Goal: Navigation & Orientation: Understand site structure

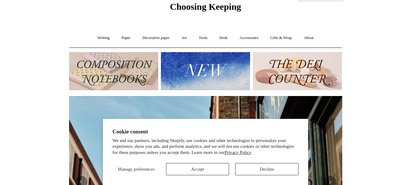
scroll to position [27, 0]
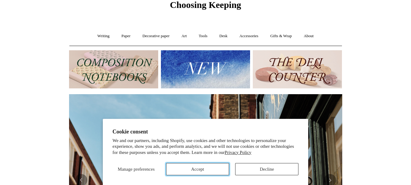
click at [220, 171] on button "Accept" at bounding box center [197, 169] width 63 height 12
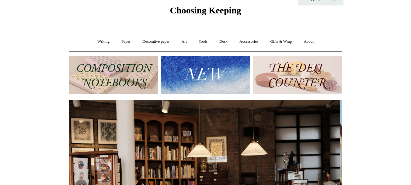
scroll to position [0, 0]
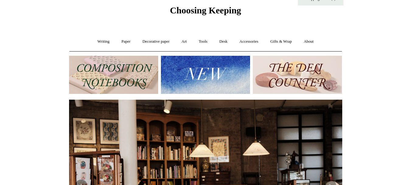
click at [285, 69] on img at bounding box center [297, 75] width 89 height 38
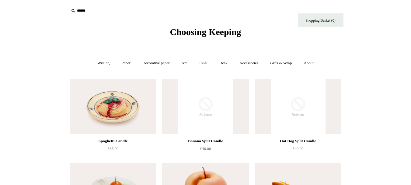
click at [208, 64] on link "Tools +" at bounding box center [203, 63] width 20 height 16
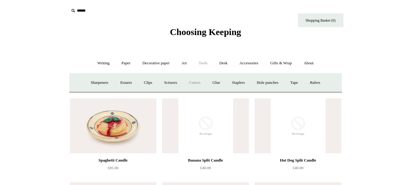
click at [194, 85] on link "Cutters" at bounding box center [194, 82] width 23 height 16
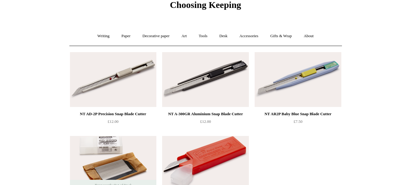
scroll to position [7, 0]
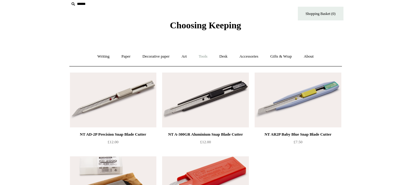
click at [205, 57] on link "Tools +" at bounding box center [203, 56] width 20 height 16
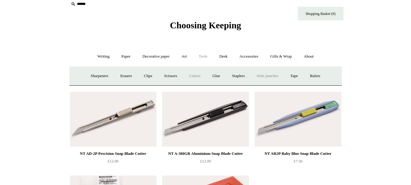
click at [273, 79] on link "Hole punches" at bounding box center [267, 76] width 33 height 16
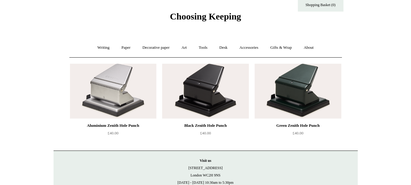
scroll to position [23, 0]
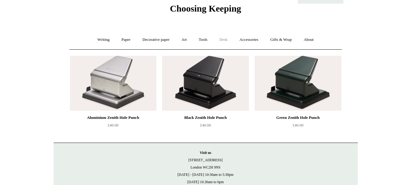
click at [228, 40] on link "Desk +" at bounding box center [223, 40] width 19 height 16
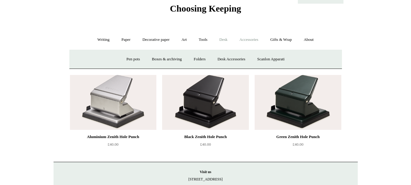
click at [250, 41] on link "Accessories +" at bounding box center [249, 40] width 30 height 16
click at [139, 61] on link "Pen cases" at bounding box center [138, 59] width 26 height 16
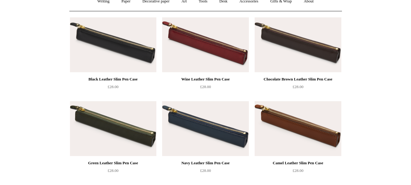
scroll to position [65, 0]
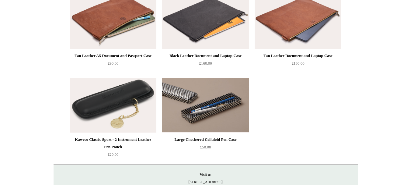
scroll to position [0, 0]
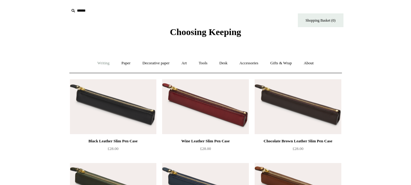
click at [96, 64] on link "Writing +" at bounding box center [103, 63] width 23 height 16
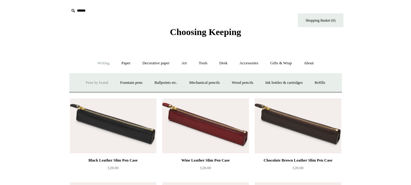
click at [100, 80] on link "Pens by brand +" at bounding box center [96, 82] width 33 height 16
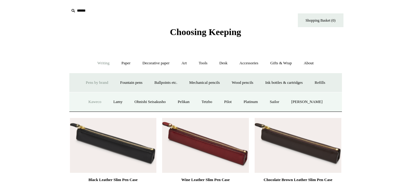
click at [96, 101] on link "Kaweco" at bounding box center [95, 102] width 24 height 16
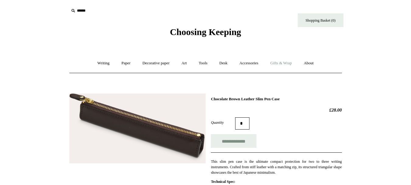
click at [291, 63] on link "Gifts & Wrap +" at bounding box center [281, 63] width 33 height 16
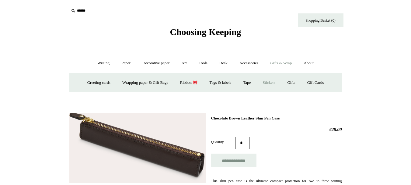
click at [271, 80] on link "Stickers" at bounding box center [269, 82] width 24 height 16
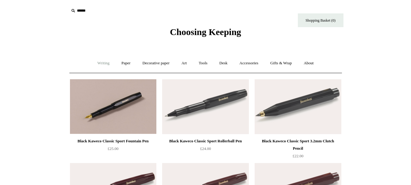
click at [94, 63] on link "Writing +" at bounding box center [103, 63] width 23 height 16
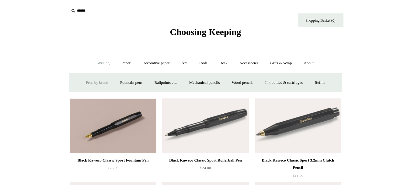
click at [95, 80] on link "Pens by brand +" at bounding box center [96, 82] width 33 height 16
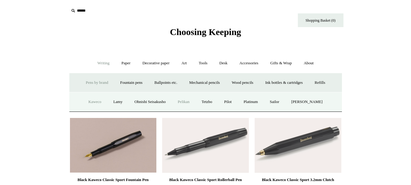
click at [182, 102] on link "Pelikan" at bounding box center [183, 102] width 23 height 16
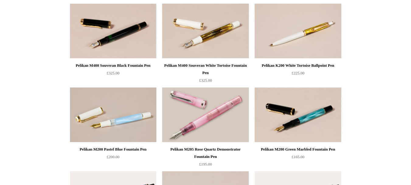
scroll to position [34, 0]
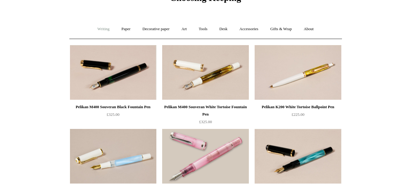
click at [108, 32] on link "Writing +" at bounding box center [103, 29] width 23 height 16
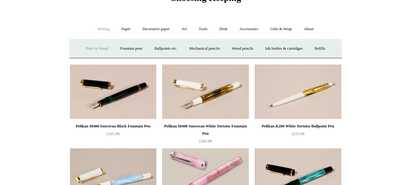
click at [104, 48] on link "Pens by brand +" at bounding box center [96, 48] width 33 height 16
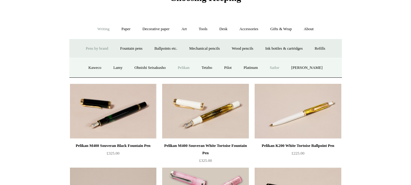
click at [285, 64] on link "Sailor" at bounding box center [274, 68] width 20 height 16
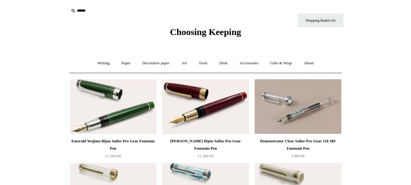
drag, startPoint x: 0, startPoint y: 0, endPoint x: 404, endPoint y: -4, distance: 403.5
click at [95, 63] on link "Writing +" at bounding box center [103, 63] width 23 height 16
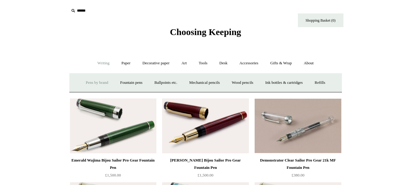
click at [99, 78] on link "Pens by brand +" at bounding box center [96, 82] width 33 height 16
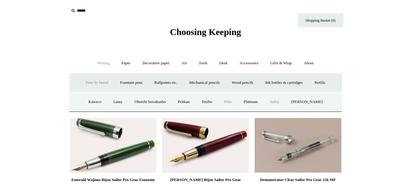
click at [233, 101] on link "Pilot" at bounding box center [228, 102] width 19 height 16
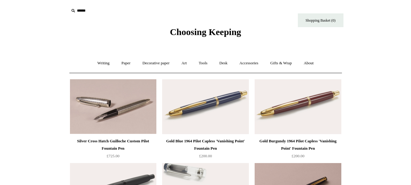
drag, startPoint x: 415, startPoint y: 22, endPoint x: 409, endPoint y: -18, distance: 40.6
click at [122, 59] on link "Paper +" at bounding box center [126, 63] width 20 height 16
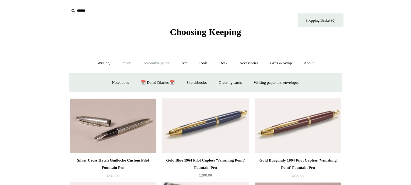
click at [164, 61] on link "Decorative paper +" at bounding box center [156, 63] width 38 height 16
click at [186, 62] on link "Art +" at bounding box center [184, 63] width 16 height 16
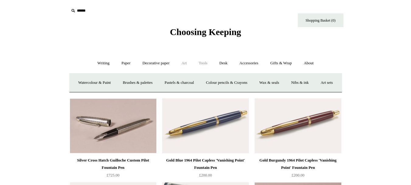
click at [202, 62] on link "Tools +" at bounding box center [203, 63] width 20 height 16
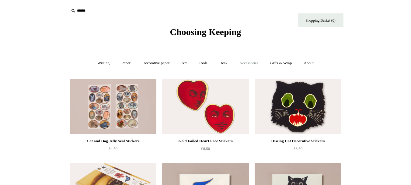
click at [250, 58] on link "Accessories +" at bounding box center [249, 63] width 30 height 16
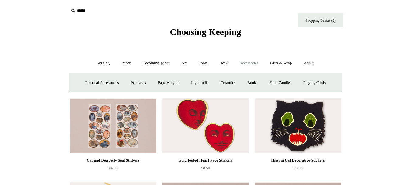
click at [250, 58] on link "Accessories -" at bounding box center [249, 63] width 30 height 16
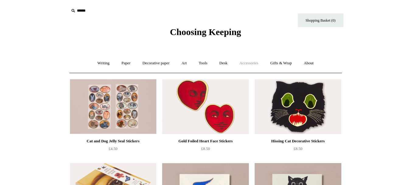
click at [250, 58] on link "Accessories +" at bounding box center [249, 63] width 30 height 16
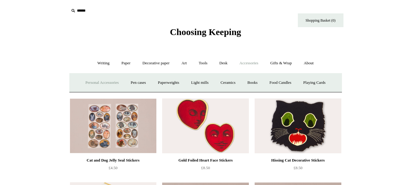
click at [106, 82] on link "Personal Accessories +" at bounding box center [102, 82] width 44 height 16
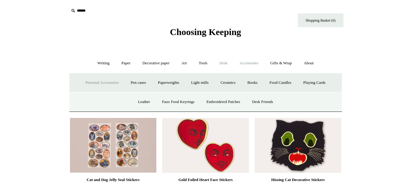
click at [224, 64] on link "Desk +" at bounding box center [223, 63] width 19 height 16
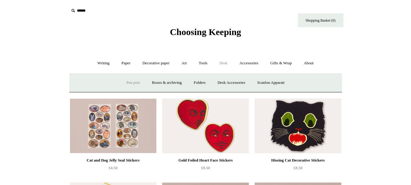
click at [138, 83] on link "Pen pots" at bounding box center [133, 82] width 24 height 16
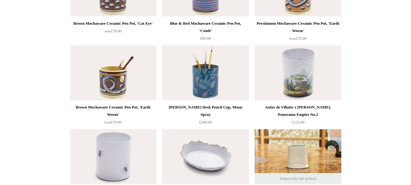
scroll to position [606, 0]
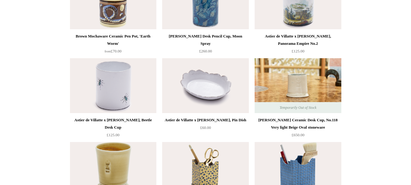
drag, startPoint x: 415, startPoint y: 29, endPoint x: 406, endPoint y: 113, distance: 83.8
click at [406, 113] on html "Menu Choosing Keeping * Shipping Information Shopping Basket (0) * ⤺ + +" at bounding box center [205, 26] width 411 height 1264
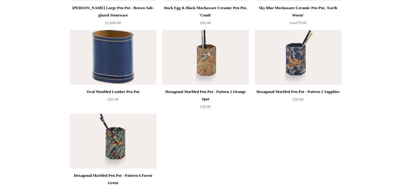
scroll to position [989, 0]
